Goal: Check status: Check status

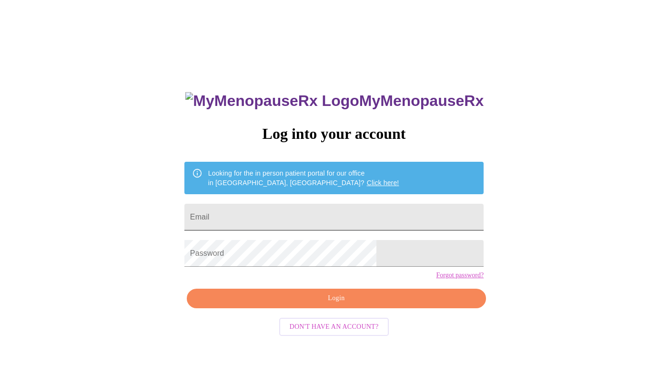
click at [284, 222] on input "Email" at bounding box center [333, 217] width 299 height 27
type input "[EMAIL_ADDRESS][DOMAIN_NAME]"
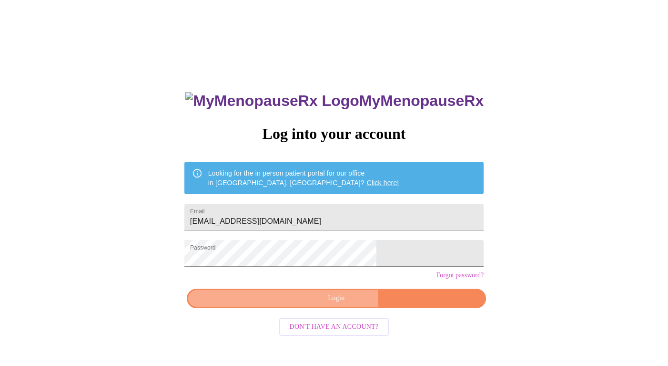
click at [272, 304] on span "Login" at bounding box center [336, 298] width 277 height 12
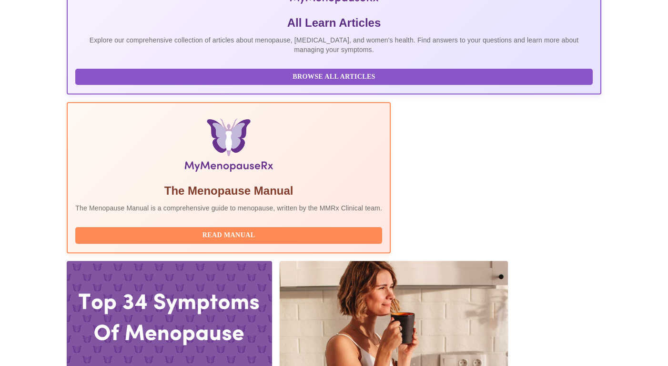
scroll to position [195, 0]
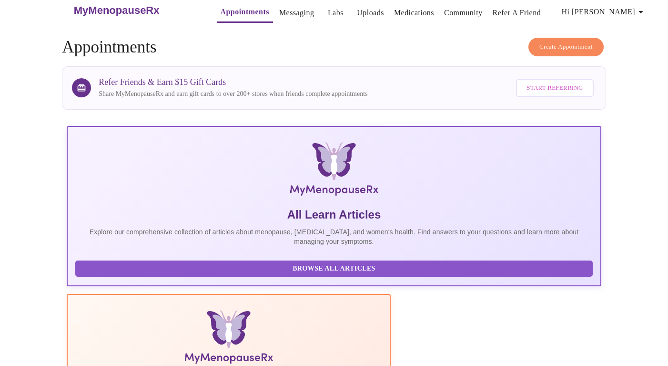
scroll to position [0, 0]
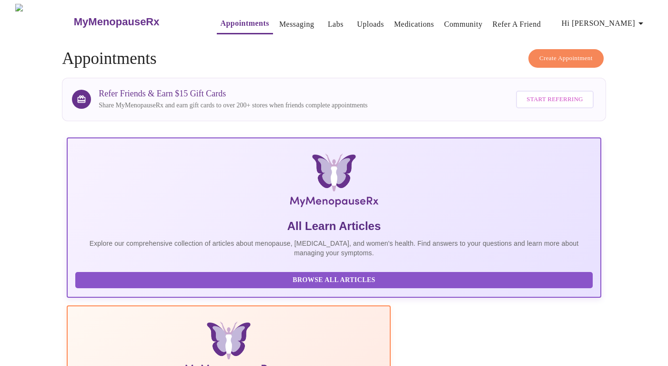
click at [651, 22] on button "Hi [PERSON_NAME]" at bounding box center [604, 23] width 92 height 19
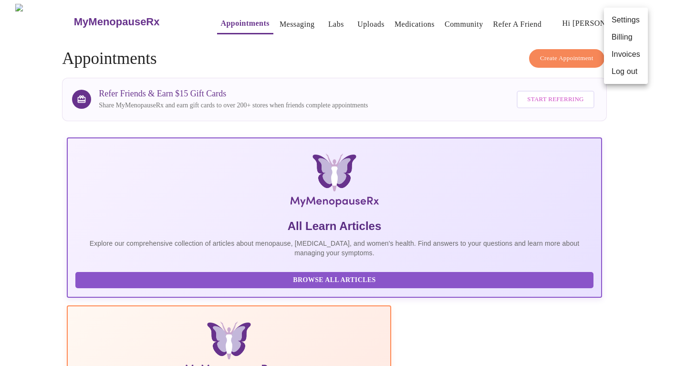
click at [399, 45] on div at bounding box center [338, 183] width 676 height 366
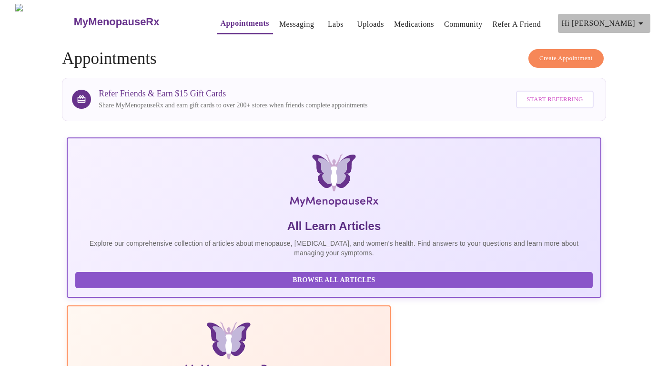
click at [645, 18] on icon "button" at bounding box center [640, 23] width 11 height 11
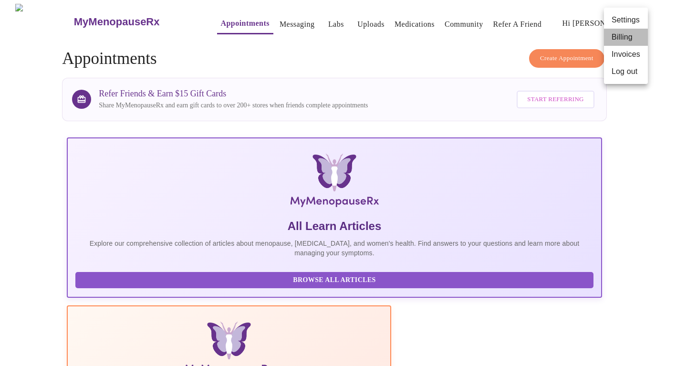
click at [634, 33] on li "Billing" at bounding box center [626, 37] width 44 height 17
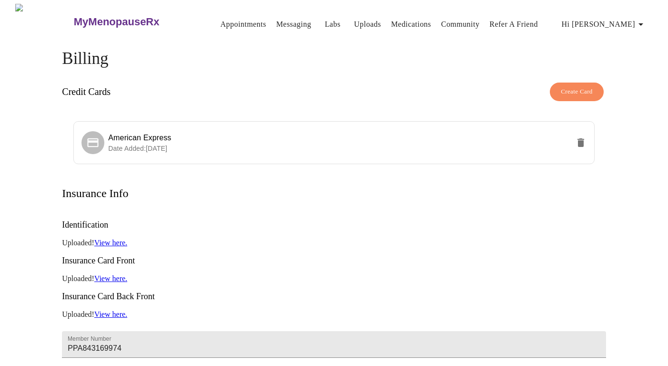
click at [643, 23] on icon "button" at bounding box center [641, 24] width 5 height 2
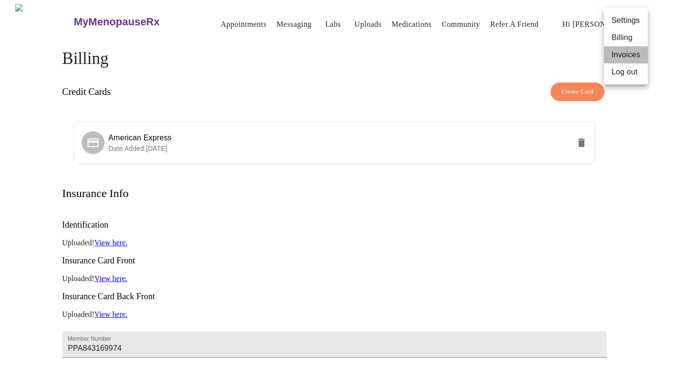
click at [631, 50] on li "Invoices" at bounding box center [626, 54] width 44 height 17
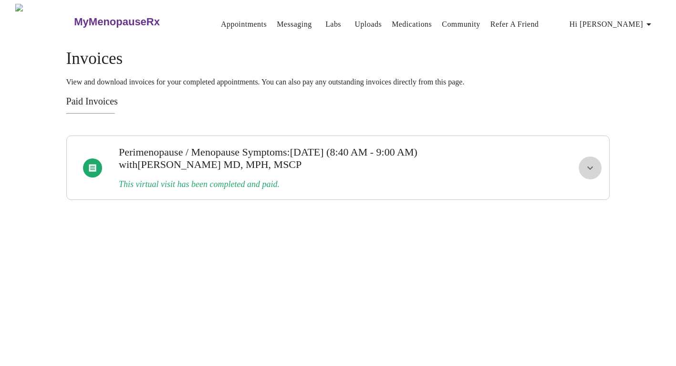
click at [587, 164] on icon "show more" at bounding box center [589, 167] width 11 height 11
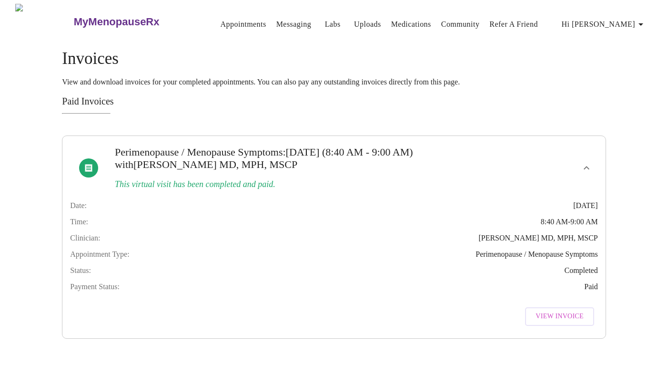
scroll to position [2, 0]
click at [553, 322] on span "View Invoice" at bounding box center [560, 316] width 48 height 12
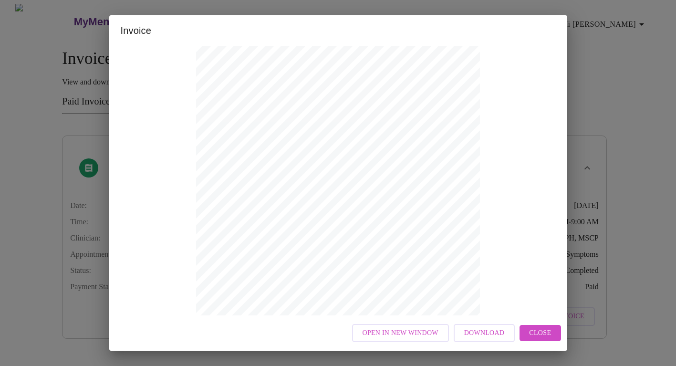
scroll to position [11, 0]
click at [529, 330] on span "Close" at bounding box center [540, 333] width 22 height 12
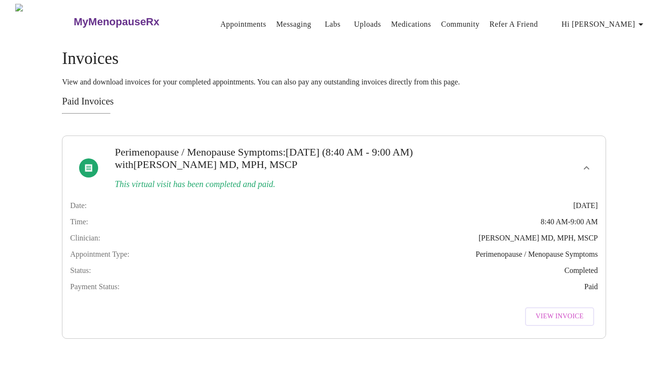
scroll to position [0, 0]
click at [644, 19] on icon "button" at bounding box center [640, 24] width 11 height 11
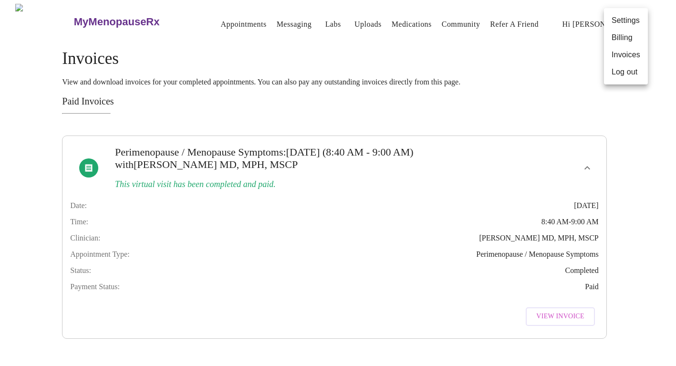
click at [221, 20] on div at bounding box center [338, 183] width 676 height 366
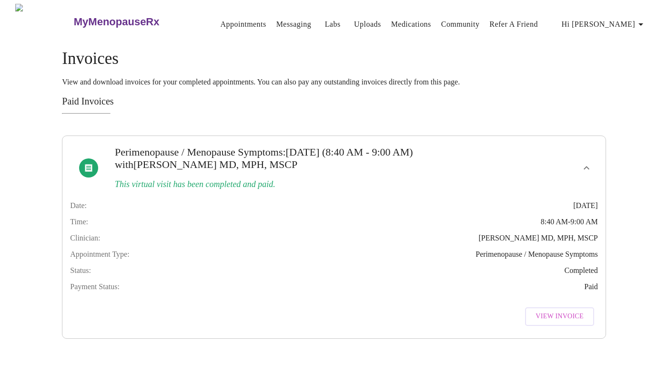
click at [221, 20] on link "Appointments" at bounding box center [244, 24] width 46 height 13
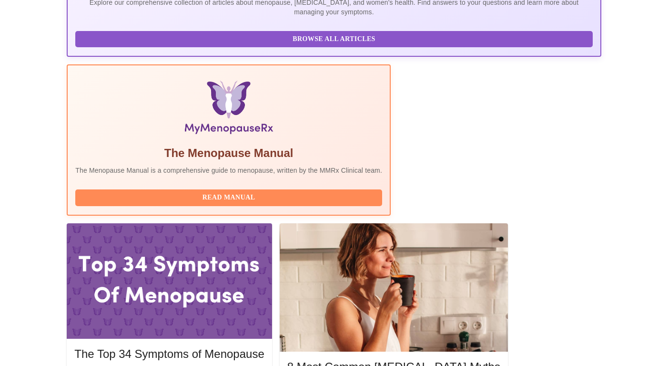
scroll to position [241, 0]
